Goal: Task Accomplishment & Management: Use online tool/utility

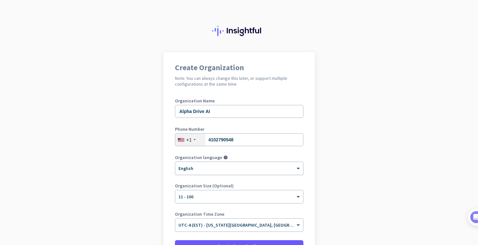
scroll to position [64, 0]
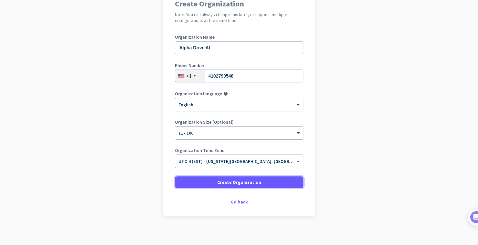
click at [267, 183] on span at bounding box center [239, 182] width 128 height 15
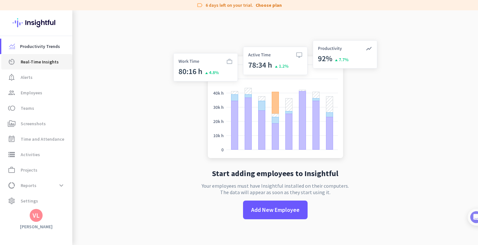
click at [16, 63] on span "av_timer Real-Time Insights" at bounding box center [36, 62] width 61 height 8
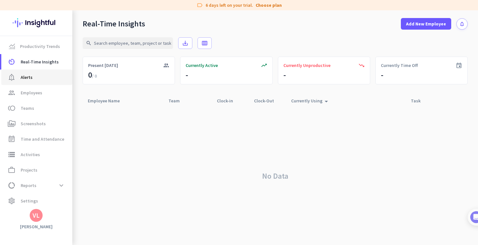
click at [24, 81] on span "Alerts" at bounding box center [27, 78] width 12 height 8
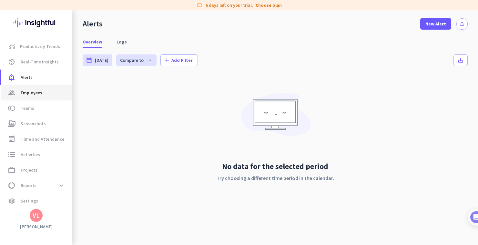
click at [29, 95] on span "Employees" at bounding box center [32, 93] width 22 height 8
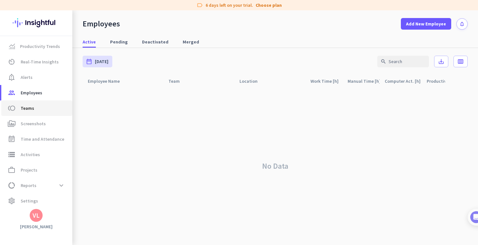
click at [30, 110] on span "Teams" at bounding box center [28, 109] width 14 height 8
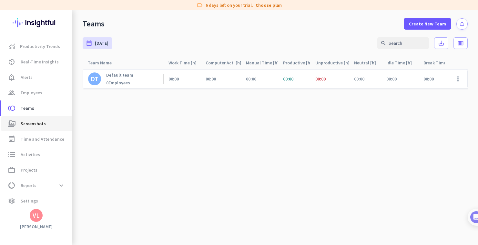
click at [31, 121] on span "Screenshots" at bounding box center [33, 124] width 25 height 8
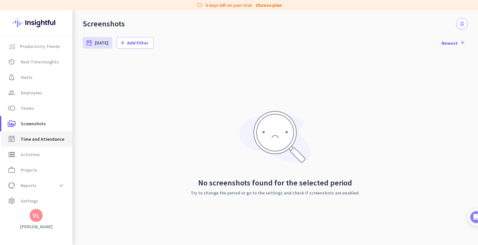
click at [32, 132] on link "event_note Time and Attendance" at bounding box center [36, 139] width 71 height 15
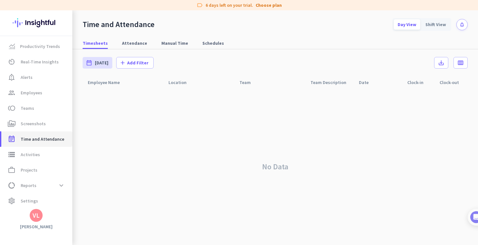
click at [31, 146] on link "event_note Time and Attendance" at bounding box center [36, 139] width 71 height 15
click at [31, 154] on span "Activities" at bounding box center [30, 155] width 19 height 8
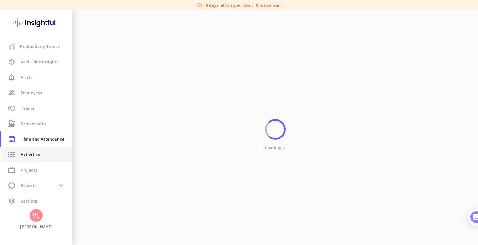
type input "[DATE]"
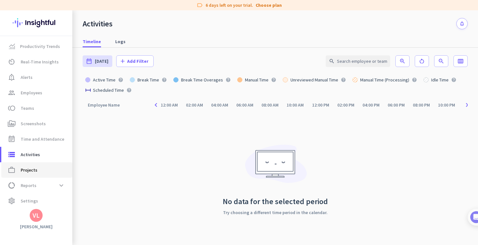
click at [32, 172] on span "Projects" at bounding box center [29, 170] width 17 height 8
type input "[DATE] - [DATE]"
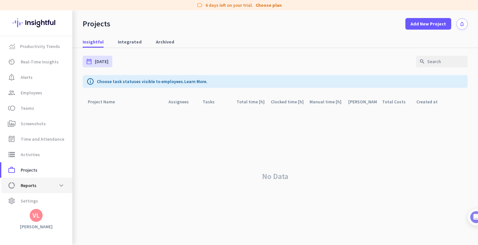
click at [34, 186] on span "Reports" at bounding box center [29, 186] width 16 height 8
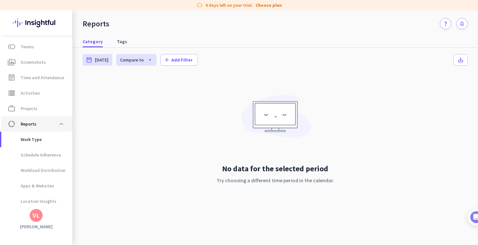
scroll to position [80, 0]
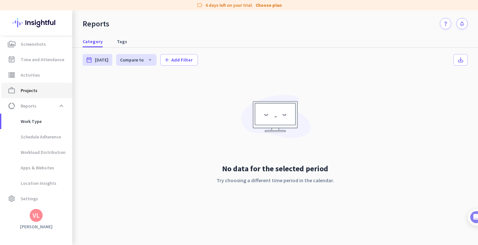
click at [26, 94] on span "Projects" at bounding box center [29, 91] width 17 height 8
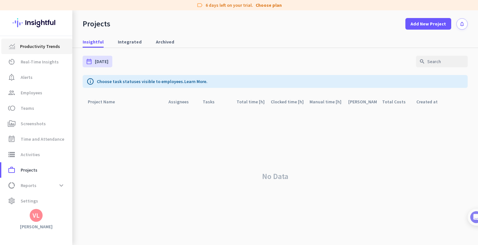
click at [32, 54] on link "Productivity Trends" at bounding box center [36, 46] width 71 height 15
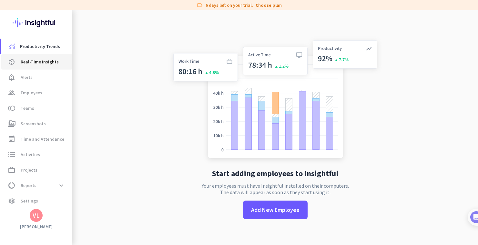
click at [31, 64] on span "Real-Time Insights" at bounding box center [40, 62] width 38 height 8
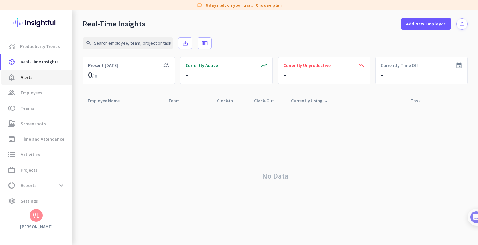
click at [30, 75] on span "Alerts" at bounding box center [27, 78] width 12 height 8
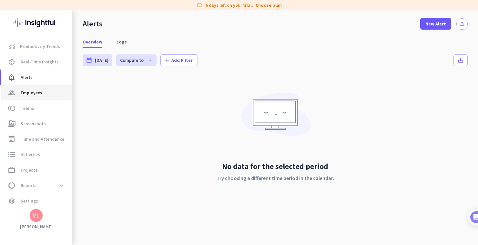
click at [32, 93] on span "Employees" at bounding box center [32, 93] width 22 height 8
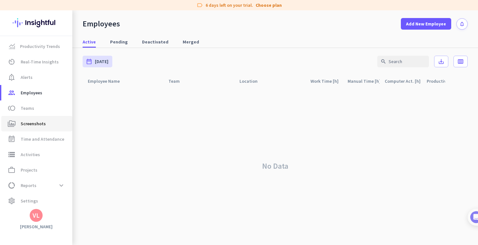
click at [33, 116] on link "perm_media Screenshots" at bounding box center [36, 123] width 71 height 15
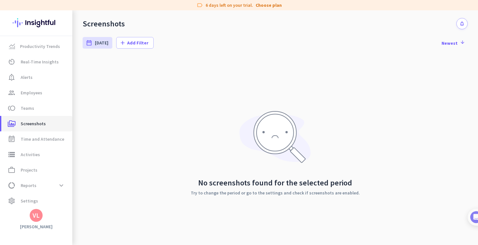
click at [33, 131] on link "perm_media Screenshots" at bounding box center [36, 123] width 71 height 15
click at [33, 137] on span "Time and Attendance" at bounding box center [43, 139] width 44 height 8
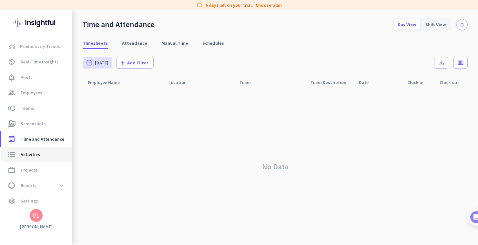
click at [32, 156] on span "Activities" at bounding box center [30, 155] width 19 height 8
type input "[DATE]"
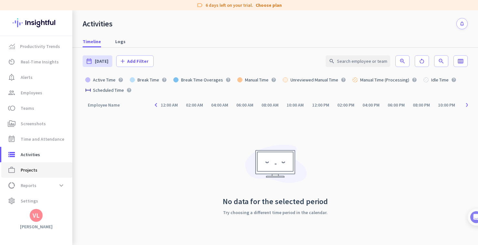
click at [56, 166] on link "work_outline Projects" at bounding box center [36, 170] width 71 height 15
type input "[DATE] - [DATE]"
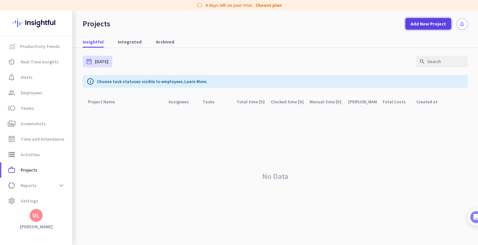
click at [432, 19] on span at bounding box center [428, 23] width 46 height 15
